Goal: Consume media (video, audio)

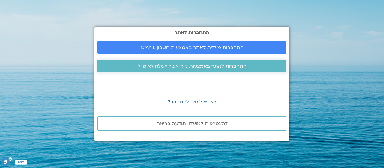
click at [218, 64] on span "התחברות לאתר באמצעות קוד אשר יישלח לאימייל" at bounding box center [192, 65] width 109 height 5
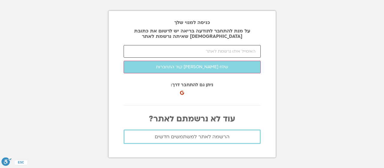
click at [232, 51] on input "email" at bounding box center [191, 51] width 137 height 13
type input "[EMAIL_ADDRESS][DOMAIN_NAME]"
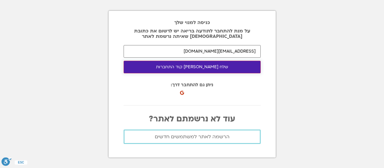
click at [213, 66] on button "שלח לי קוד התחברות" at bounding box center [191, 67] width 137 height 13
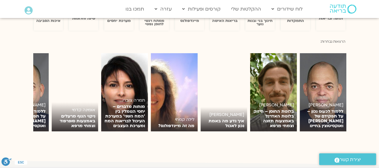
scroll to position [423, 0]
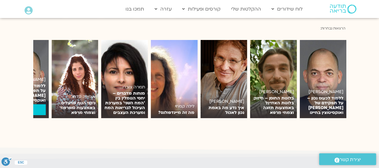
click at [35, 84] on p "ללמוד לכעוס נכון – על תפקידם של אדרנלין ואוקסיטוצין בחיינו" at bounding box center [25, 92] width 41 height 19
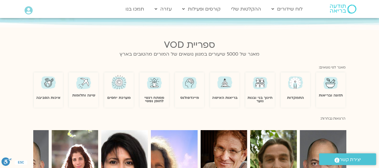
scroll to position [363, 0]
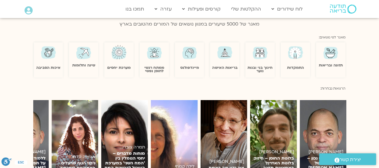
click at [20, 46] on section "תזונה ובריאות התמקדות חינוך בני ובנות נוער בריאות האישה מיינדפולנס ממתח רגשי לח…" at bounding box center [189, 59] width 379 height 41
click at [26, 49] on section "תזונה ובריאות התמקדות חינוך בני ובנות נוער בריאות האישה מיינדפולנס ממתח רגשי לח…" at bounding box center [189, 59] width 379 height 41
click at [112, 73] on section "תזונה ובריאות התמקדות חינוך בני ובנות נוער בריאות האישה מיינדפולנס ממתח רגשי לח…" at bounding box center [189, 59] width 379 height 41
click at [192, 51] on img at bounding box center [189, 52] width 17 height 17
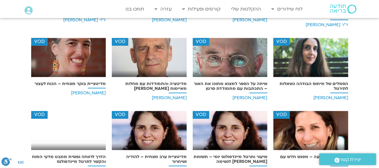
scroll to position [5695, 0]
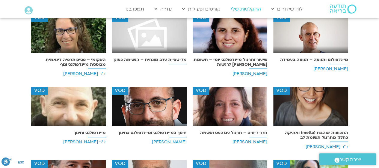
click at [248, 9] on link "ההקלטות שלי" at bounding box center [246, 8] width 36 height 11
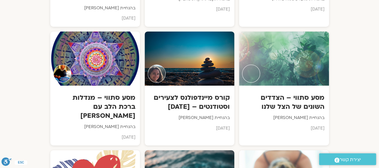
scroll to position [3147, 0]
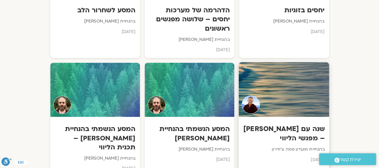
click at [298, 62] on div at bounding box center [284, 89] width 91 height 55
click at [295, 124] on h3 "שנה עם [PERSON_NAME] – מפגשי הליווי" at bounding box center [284, 133] width 82 height 18
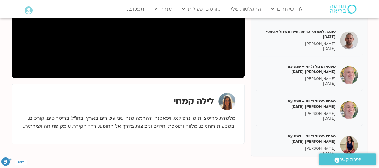
scroll to position [7223, 0]
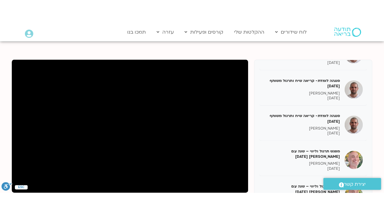
scroll to position [90, 0]
